Goal: Task Accomplishment & Management: Use online tool/utility

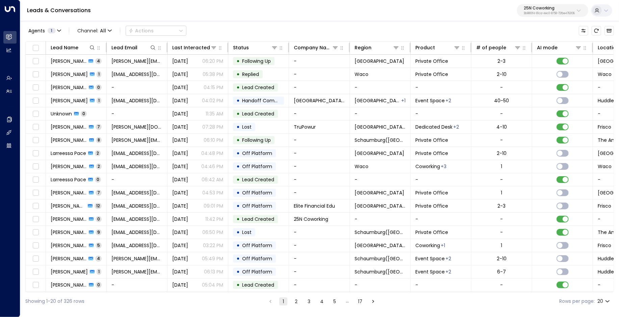
click at [528, 12] on p "3b9800f4-81ca-4ec0-8758-72fbe4763f36" at bounding box center [548, 13] width 51 height 3
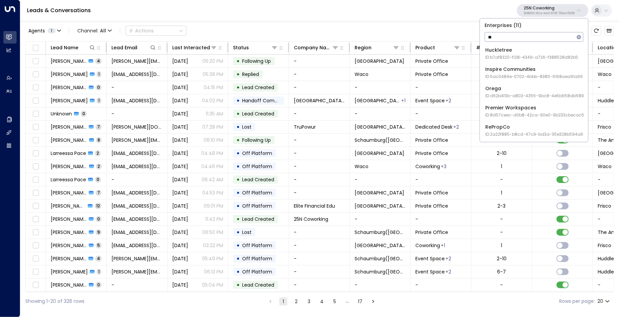
type input "*"
type input "***"
click at [507, 52] on div "IWG ID: e92915cb-7661-49f5-9dc1-5c58aae37760" at bounding box center [532, 54] width 94 height 14
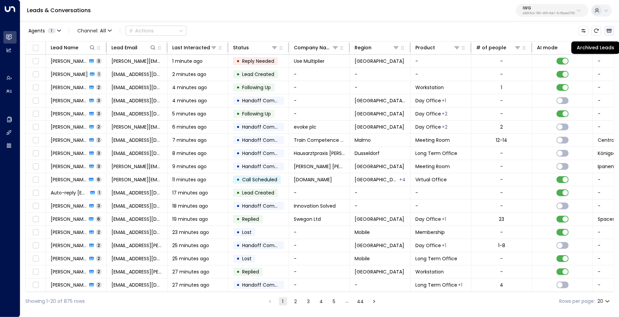
click at [609, 31] on icon "Archived Leads" at bounding box center [608, 30] width 5 height 5
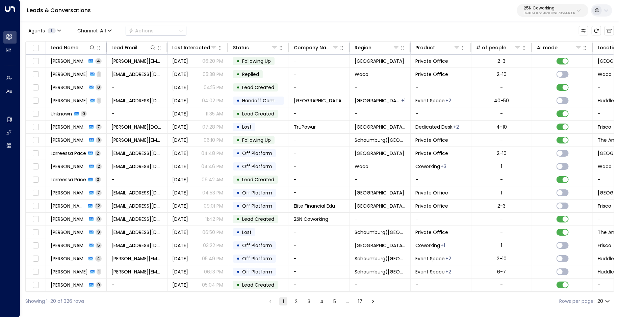
click at [534, 8] on p "25N Coworking" at bounding box center [548, 8] width 51 height 4
type input "***"
click at [509, 60] on span "ID: 85bcf151-53e1-49fd-8d4c-7708fbeee317" at bounding box center [529, 57] width 89 height 6
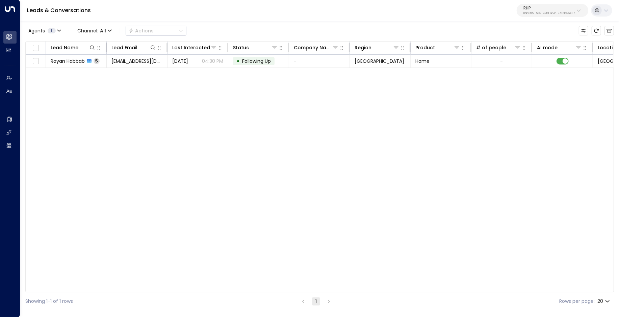
click at [529, 12] on p "85bcf151-53e1-49fd-8d4c-7708fbeee317" at bounding box center [548, 13] width 51 height 3
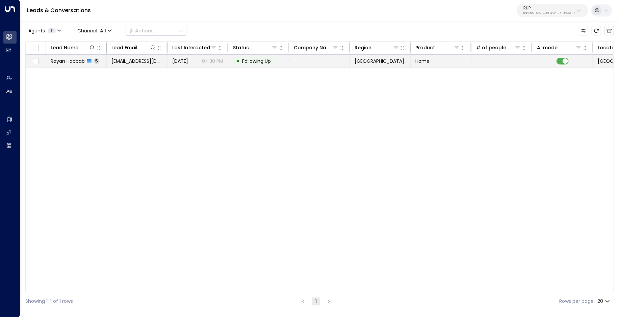
click at [130, 67] on td "rayan.habbab@gmail.com" at bounding box center [137, 61] width 61 height 13
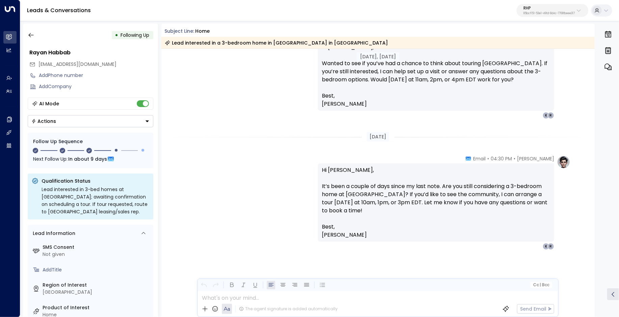
scroll to position [668, 0]
click at [538, 14] on p "85bcf151-53e1-49fd-8d4c-7708fbeee317" at bounding box center [548, 13] width 51 height 3
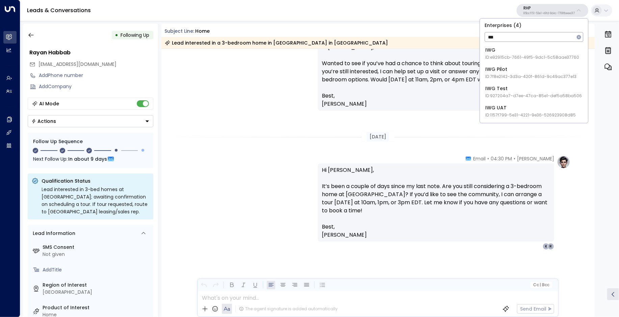
type input "***"
click at [501, 59] on span "ID: e92915cb-7661-49f5-9dc1-5c58aae37760" at bounding box center [532, 57] width 94 height 6
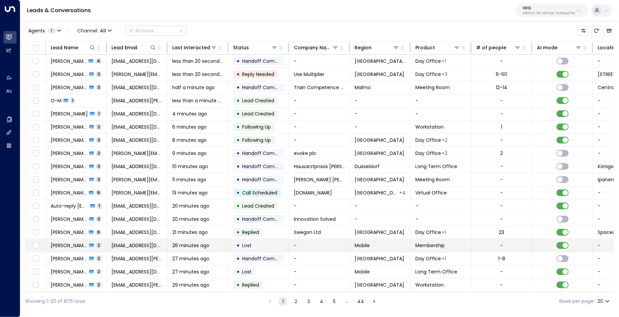
scroll to position [25, 0]
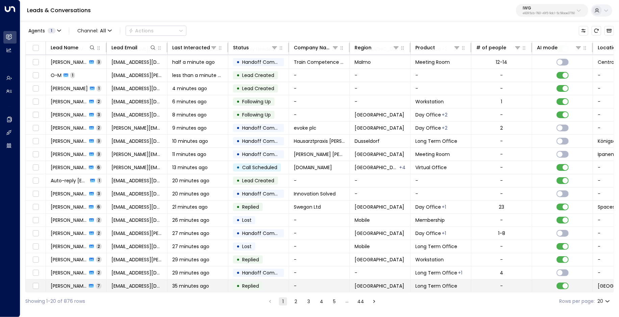
click at [359, 282] on span "[GEOGRAPHIC_DATA]" at bounding box center [379, 285] width 50 height 7
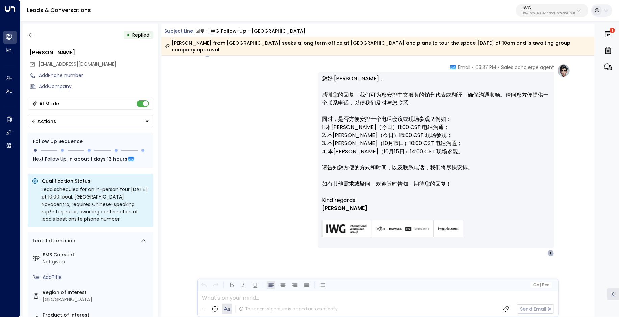
scroll to position [1788, 0]
click at [30, 30] on button "button" at bounding box center [31, 35] width 12 height 12
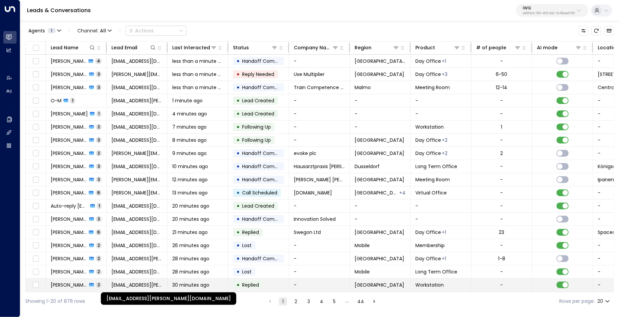
click at [153, 283] on span "[EMAIL_ADDRESS][PERSON_NAME][DOMAIN_NAME]" at bounding box center [136, 284] width 51 height 7
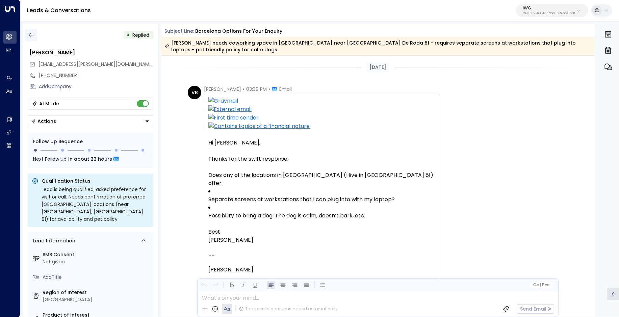
click at [32, 35] on icon "button" at bounding box center [31, 35] width 7 height 7
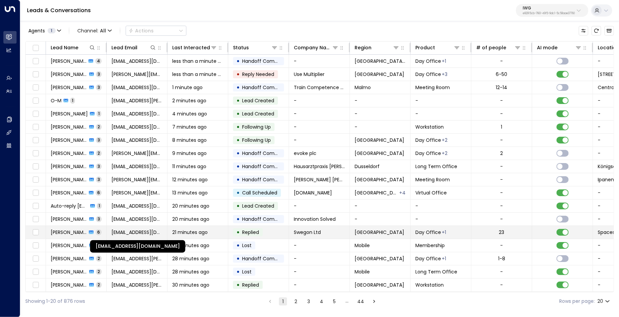
click at [146, 230] on span "[EMAIL_ADDRESS][DOMAIN_NAME]" at bounding box center [136, 232] width 51 height 7
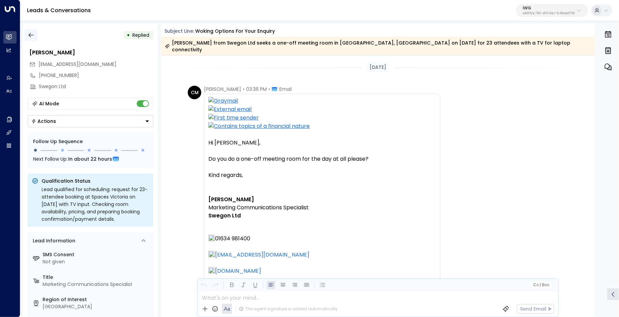
click at [31, 38] on icon "button" at bounding box center [31, 35] width 7 height 7
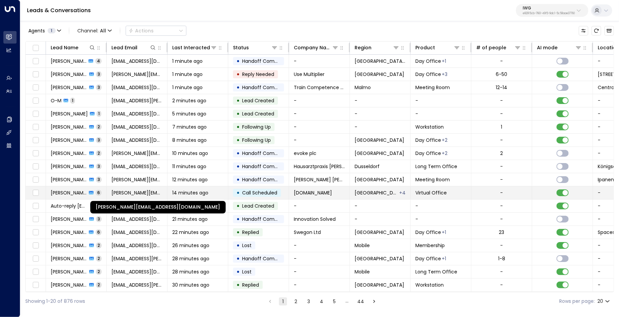
click at [147, 190] on span "[PERSON_NAME][EMAIL_ADDRESS][DOMAIN_NAME]" at bounding box center [136, 192] width 51 height 7
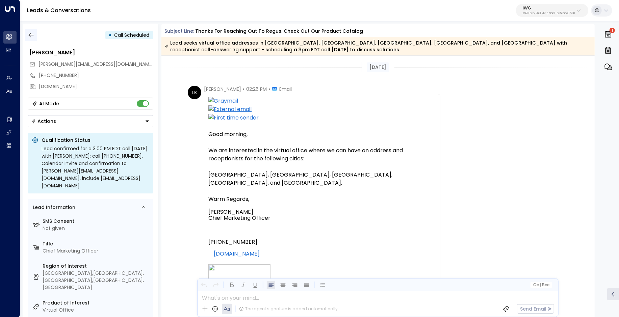
click at [33, 35] on icon "button" at bounding box center [30, 35] width 5 height 4
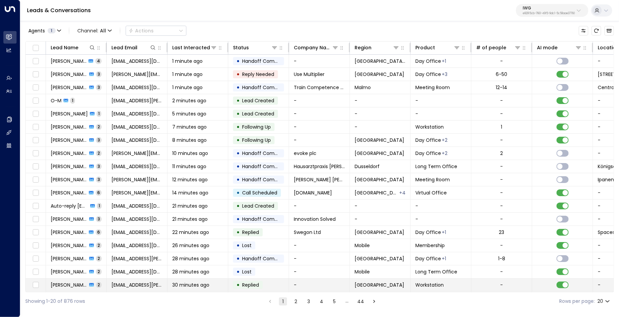
click at [298, 285] on td "-" at bounding box center [319, 284] width 61 height 13
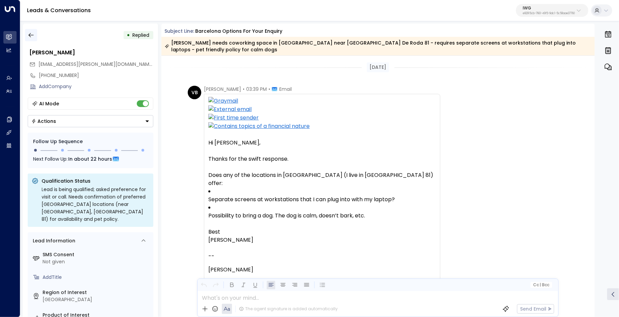
click at [32, 41] on button "button" at bounding box center [31, 35] width 12 height 12
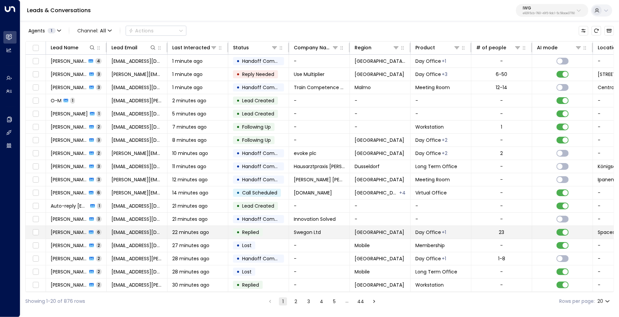
scroll to position [25, 0]
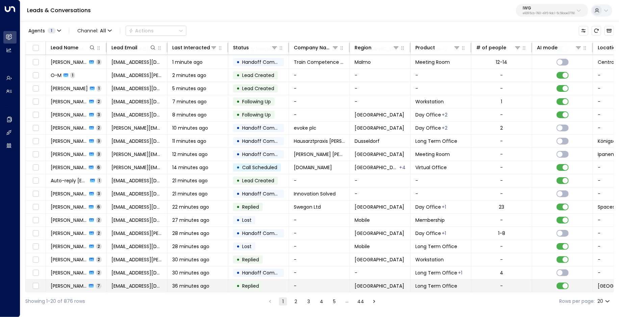
click at [209, 285] on span "36 minutes ago" at bounding box center [190, 285] width 37 height 7
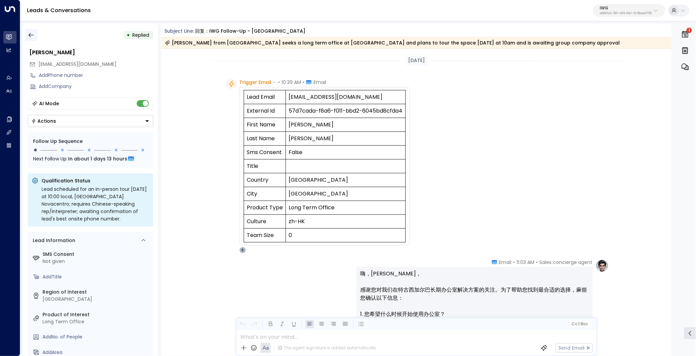
click at [31, 34] on icon "button" at bounding box center [31, 35] width 7 height 7
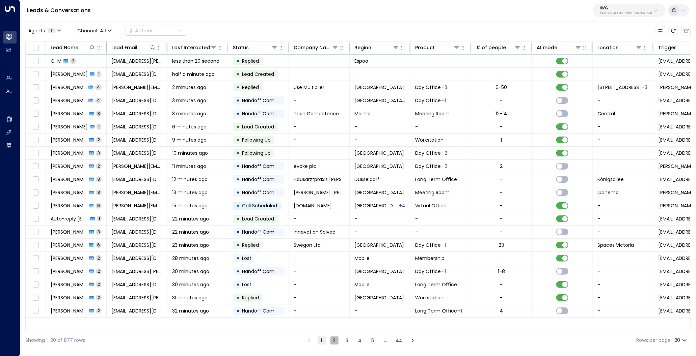
click at [332, 317] on button "2" at bounding box center [334, 341] width 8 height 8
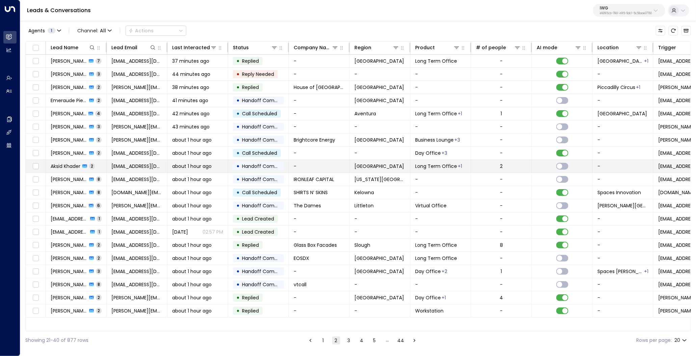
click at [387, 164] on td "Doha" at bounding box center [380, 166] width 61 height 13
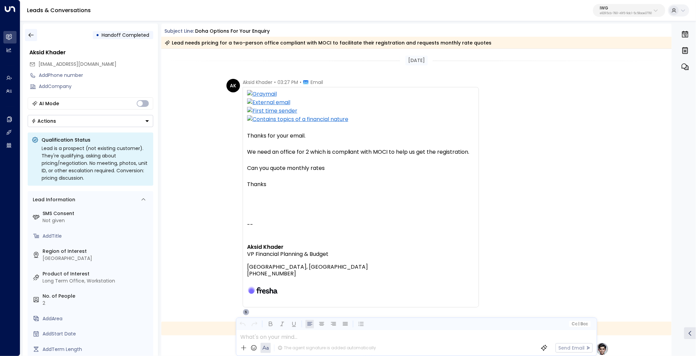
click at [33, 34] on icon "button" at bounding box center [31, 35] width 7 height 7
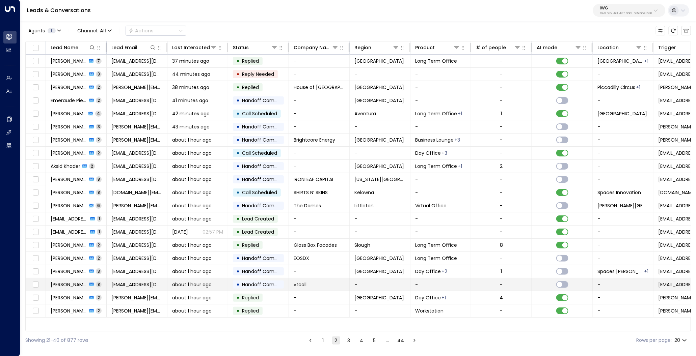
click at [216, 283] on div "about 1 hour ago" at bounding box center [197, 284] width 51 height 7
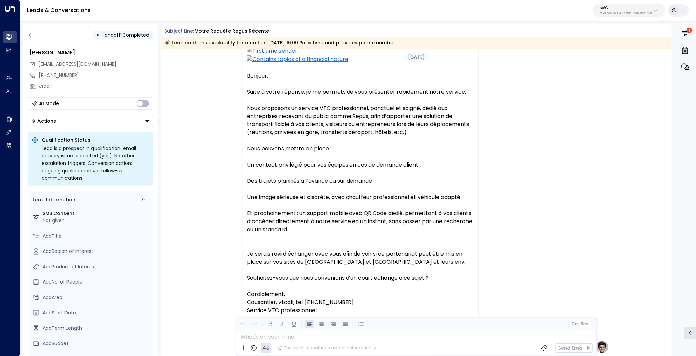
scroll to position [52, 0]
click at [30, 36] on icon "button" at bounding box center [31, 35] width 7 height 7
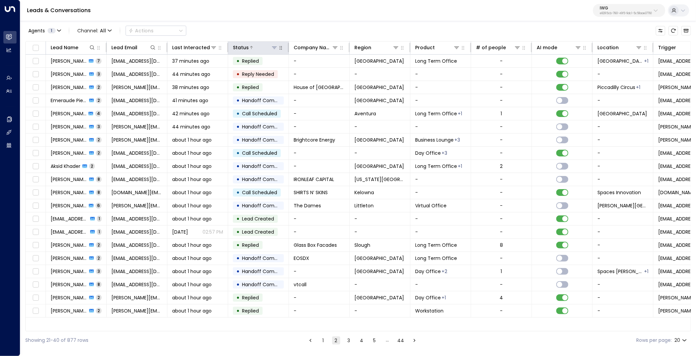
click at [274, 47] on icon at bounding box center [274, 48] width 5 height 2
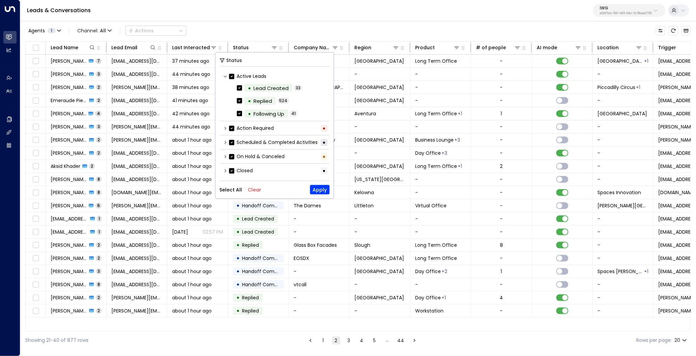
click at [253, 189] on button "Clear" at bounding box center [254, 189] width 13 height 5
click at [224, 140] on div "Scheduled & Completed Activities •" at bounding box center [275, 142] width 110 height 11
click at [224, 142] on icon at bounding box center [225, 142] width 4 height 4
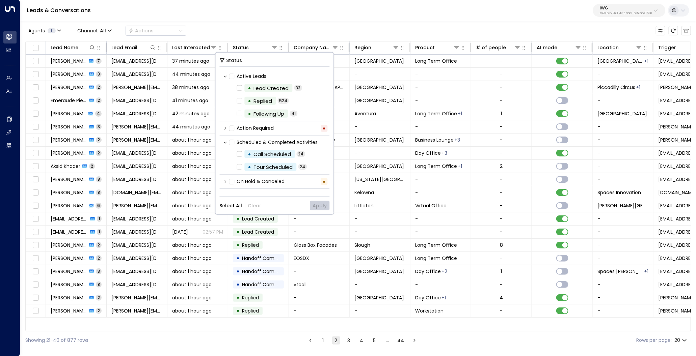
scroll to position [7, 0]
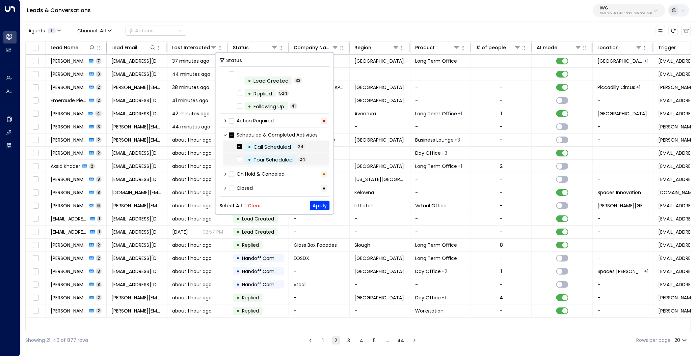
click at [238, 165] on div "• Tour Scheduled 24" at bounding box center [276, 160] width 106 height 12
click at [321, 204] on button "Apply" at bounding box center [320, 205] width 20 height 9
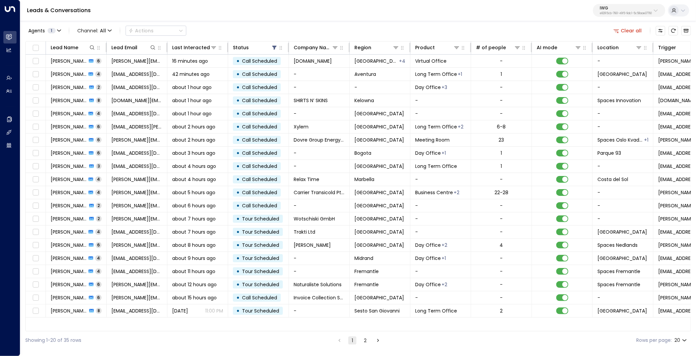
click at [365, 317] on button "2" at bounding box center [365, 341] width 8 height 8
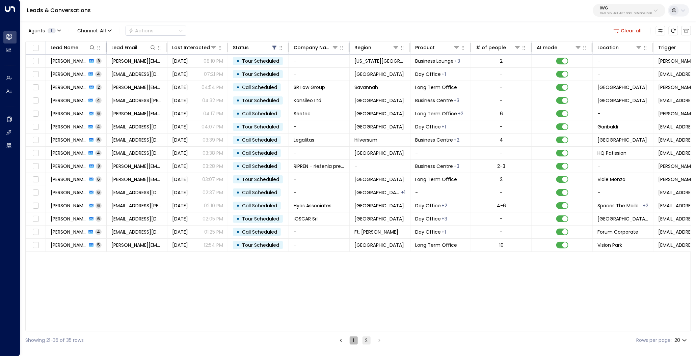
click at [354, 317] on button "1" at bounding box center [354, 341] width 8 height 8
